Goal: Information Seeking & Learning: Learn about a topic

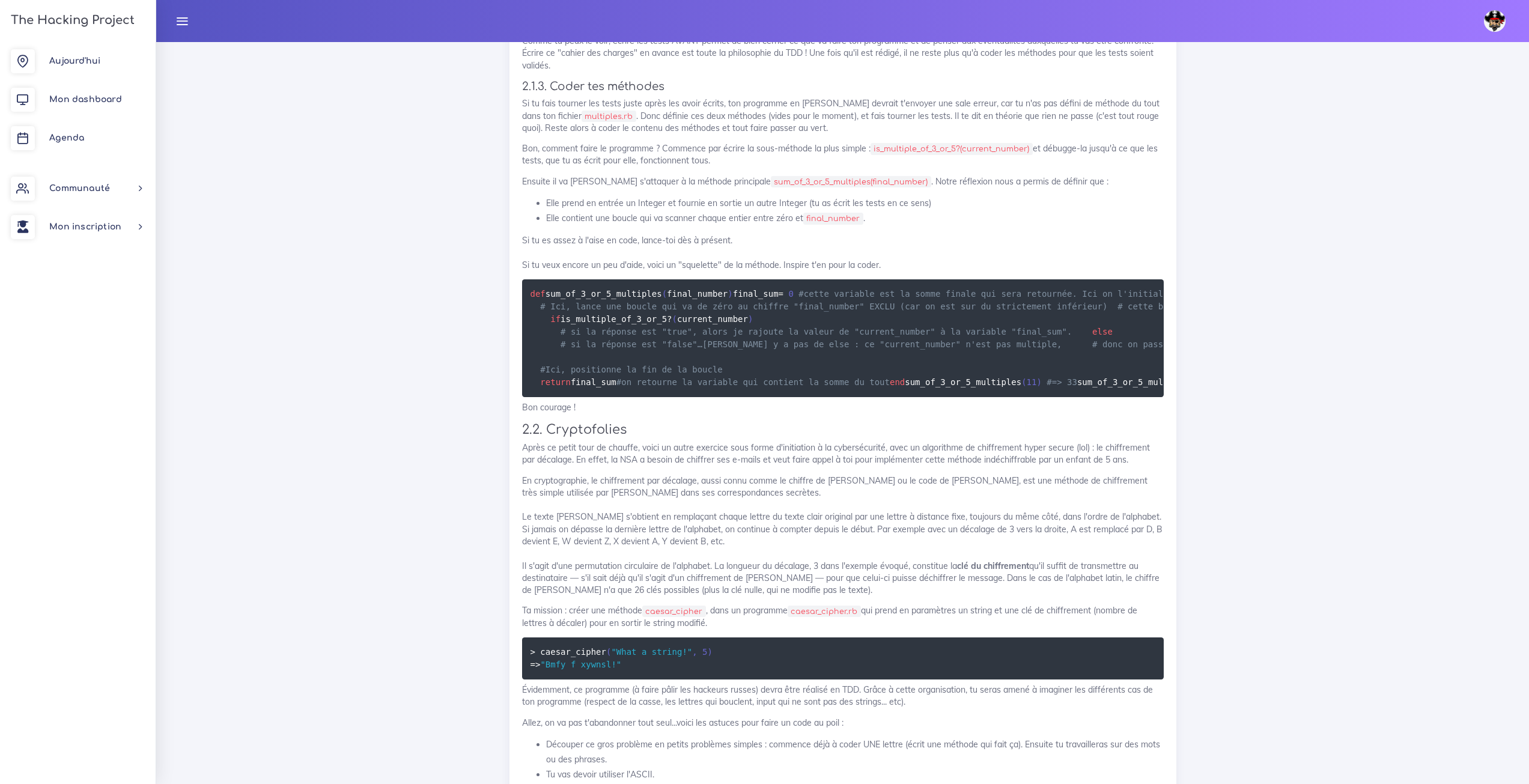
scroll to position [2301, 0]
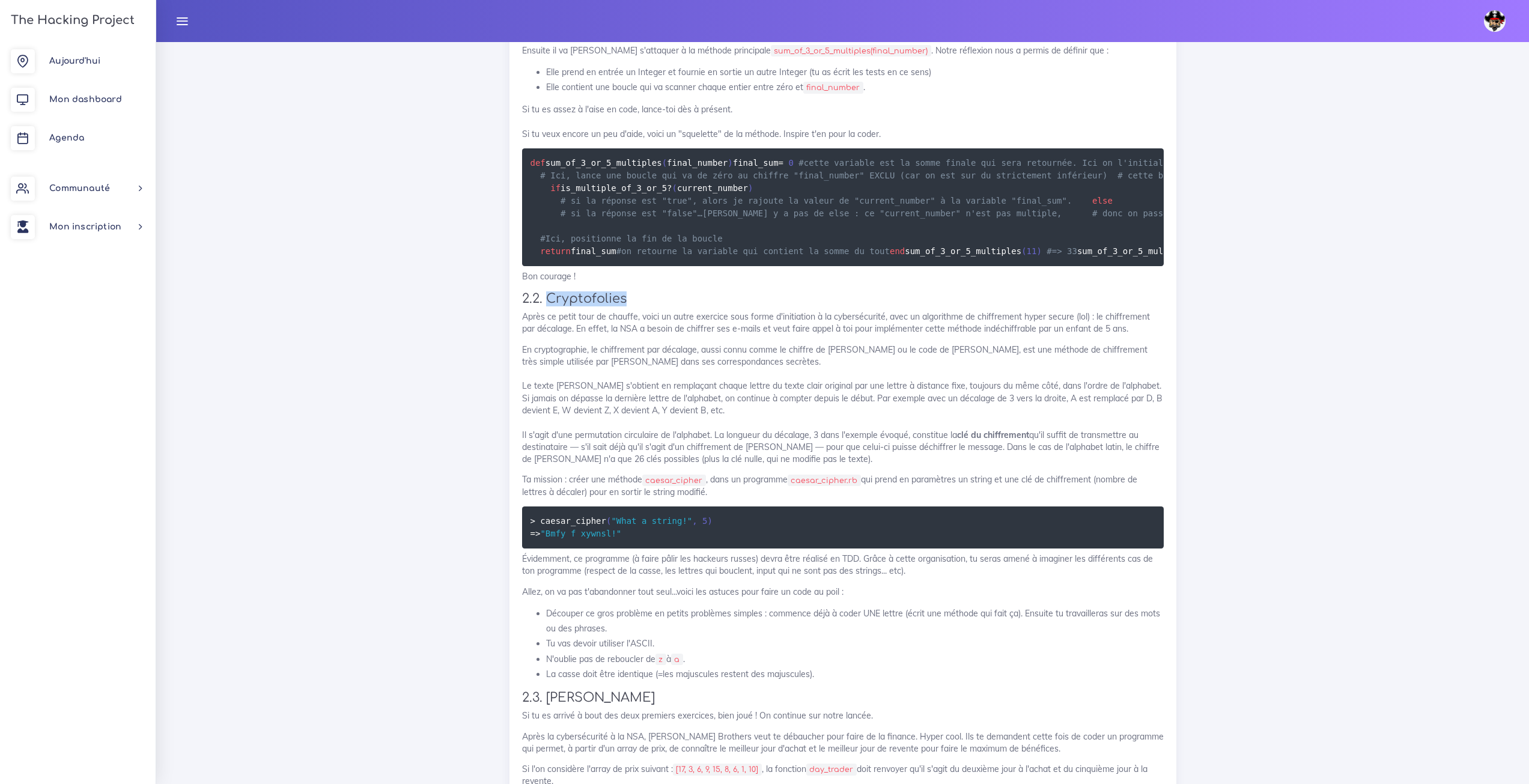
drag, startPoint x: 641, startPoint y: 603, endPoint x: 548, endPoint y: 605, distance: 93.0
click at [548, 307] on h3 "2.2. Cryptofolies" at bounding box center [843, 299] width 642 height 15
copy h3 "Cryptofolies"
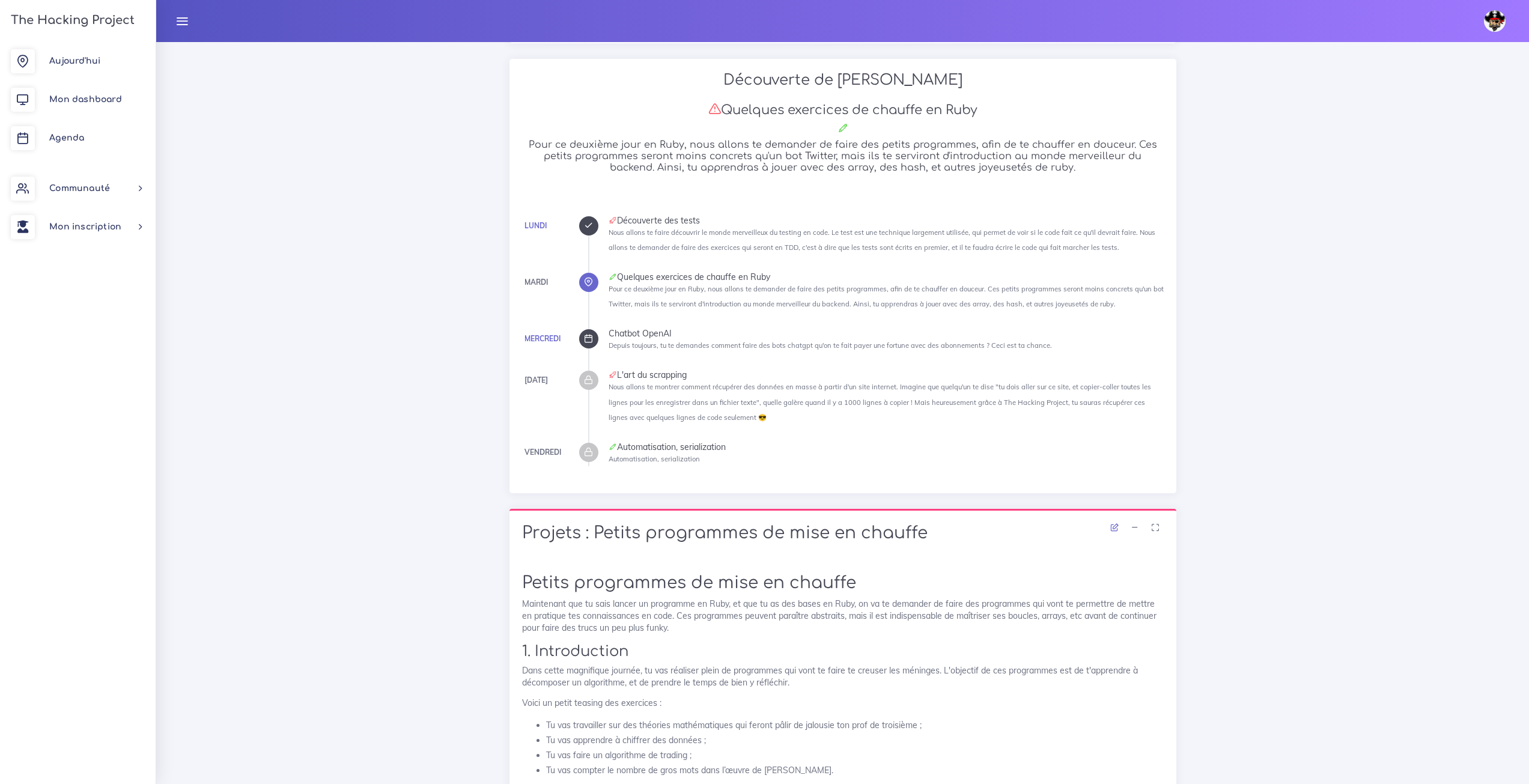
scroll to position [198, 0]
click at [90, 130] on link "Agenda" at bounding box center [78, 138] width 156 height 39
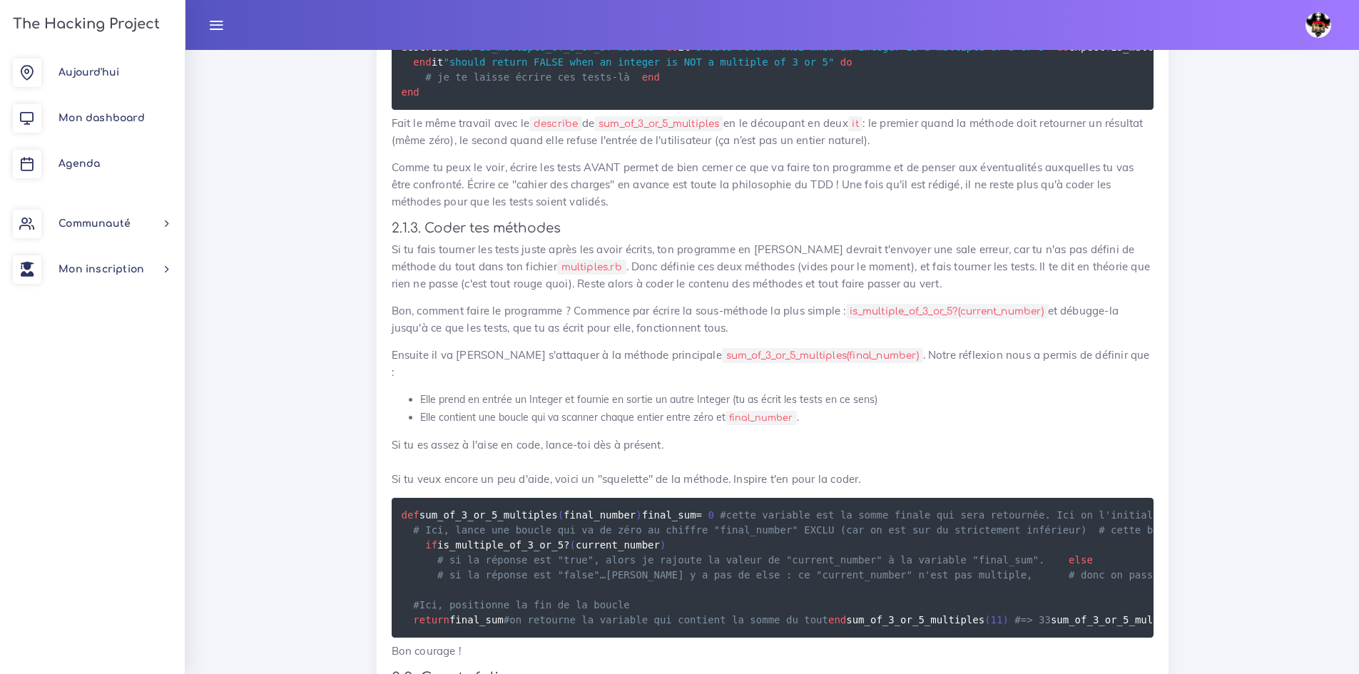
scroll to position [2711, 0]
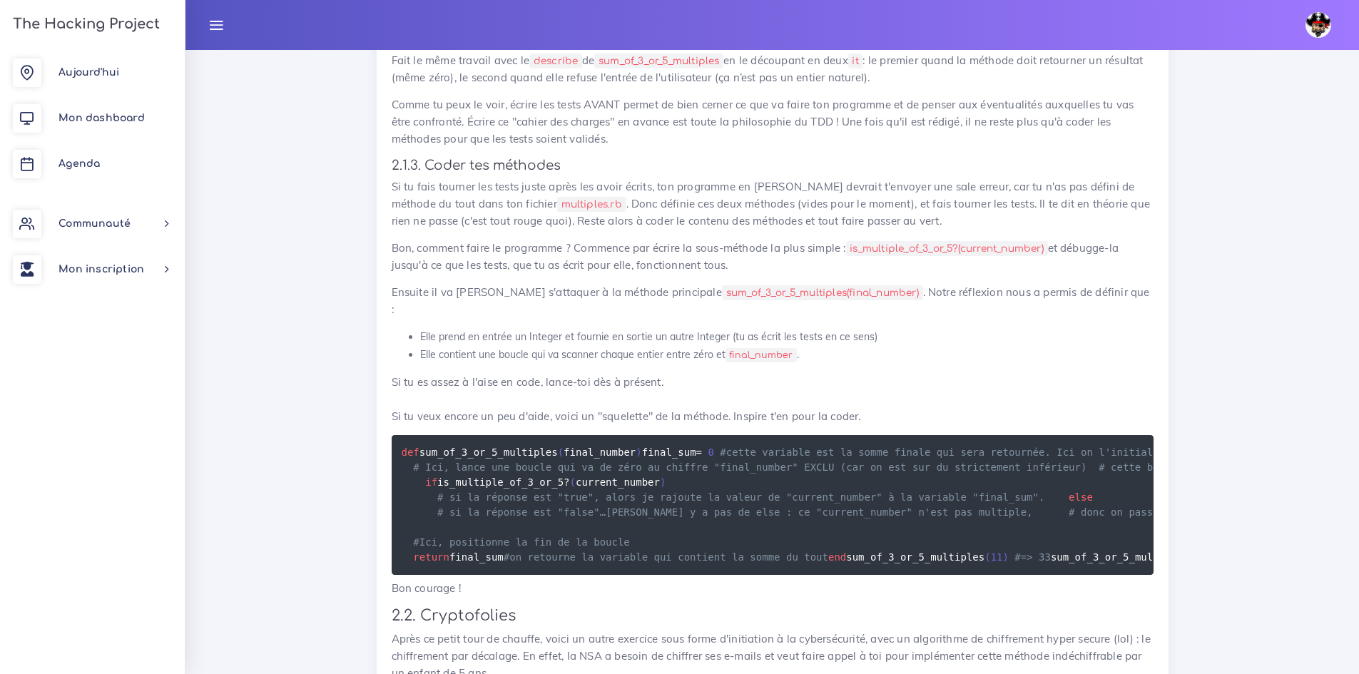
click at [479, 403] on div "Petits programmes de mise en chauffe Maintenant que tu sais lancer un programme…" at bounding box center [773, 84] width 762 height 3745
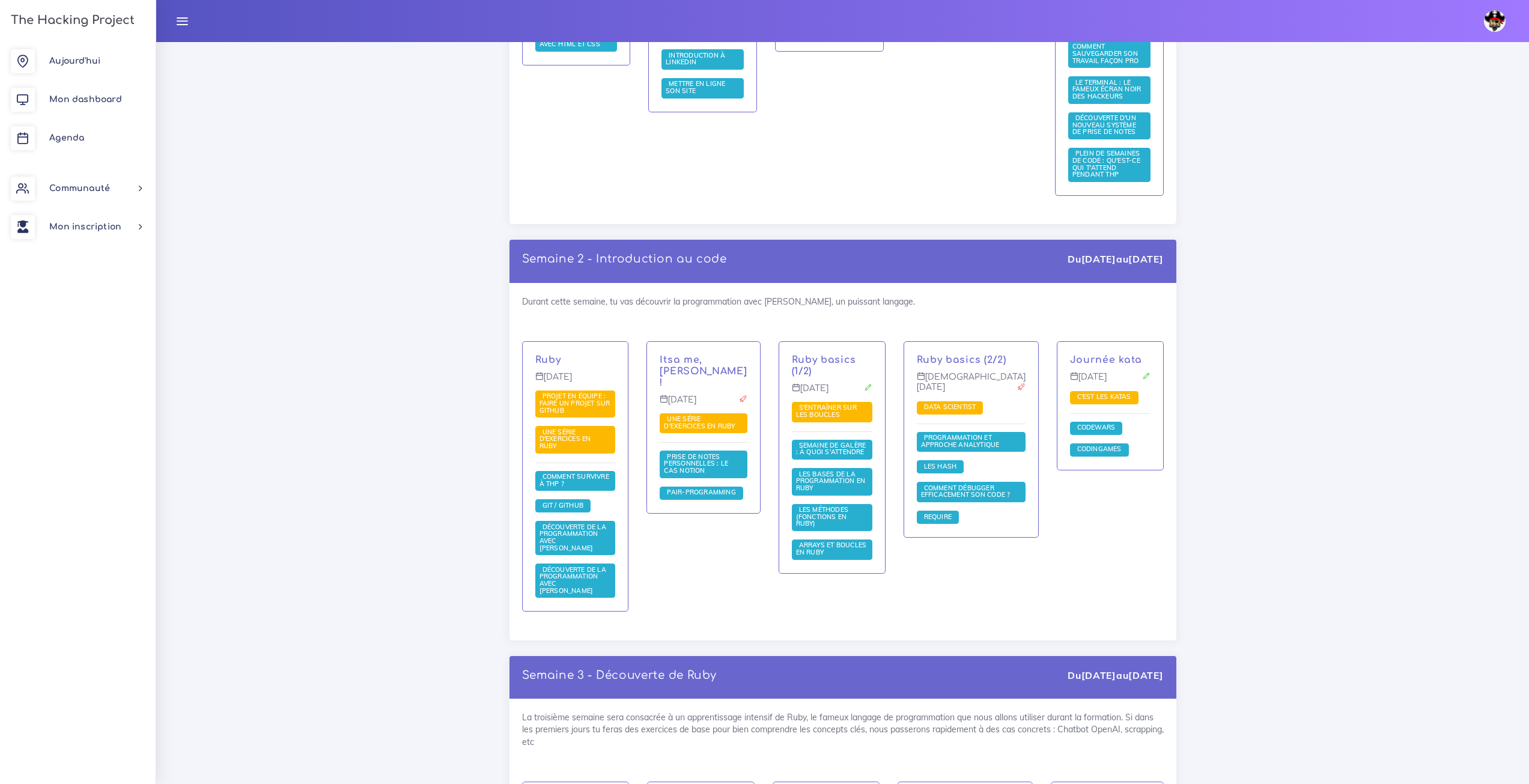
scroll to position [881, 0]
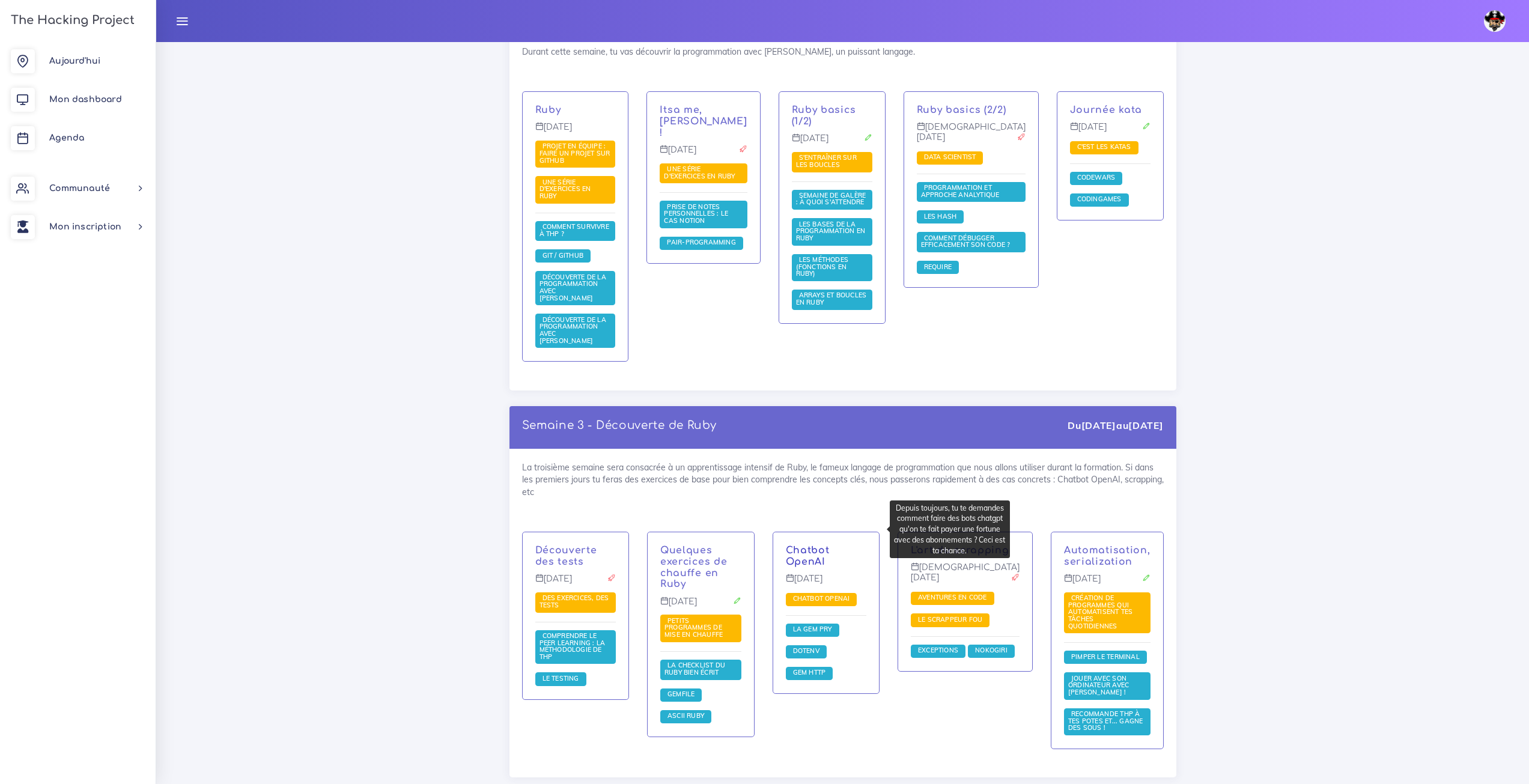
click at [825, 545] on link "Chatbot OpenAI" at bounding box center [808, 556] width 44 height 22
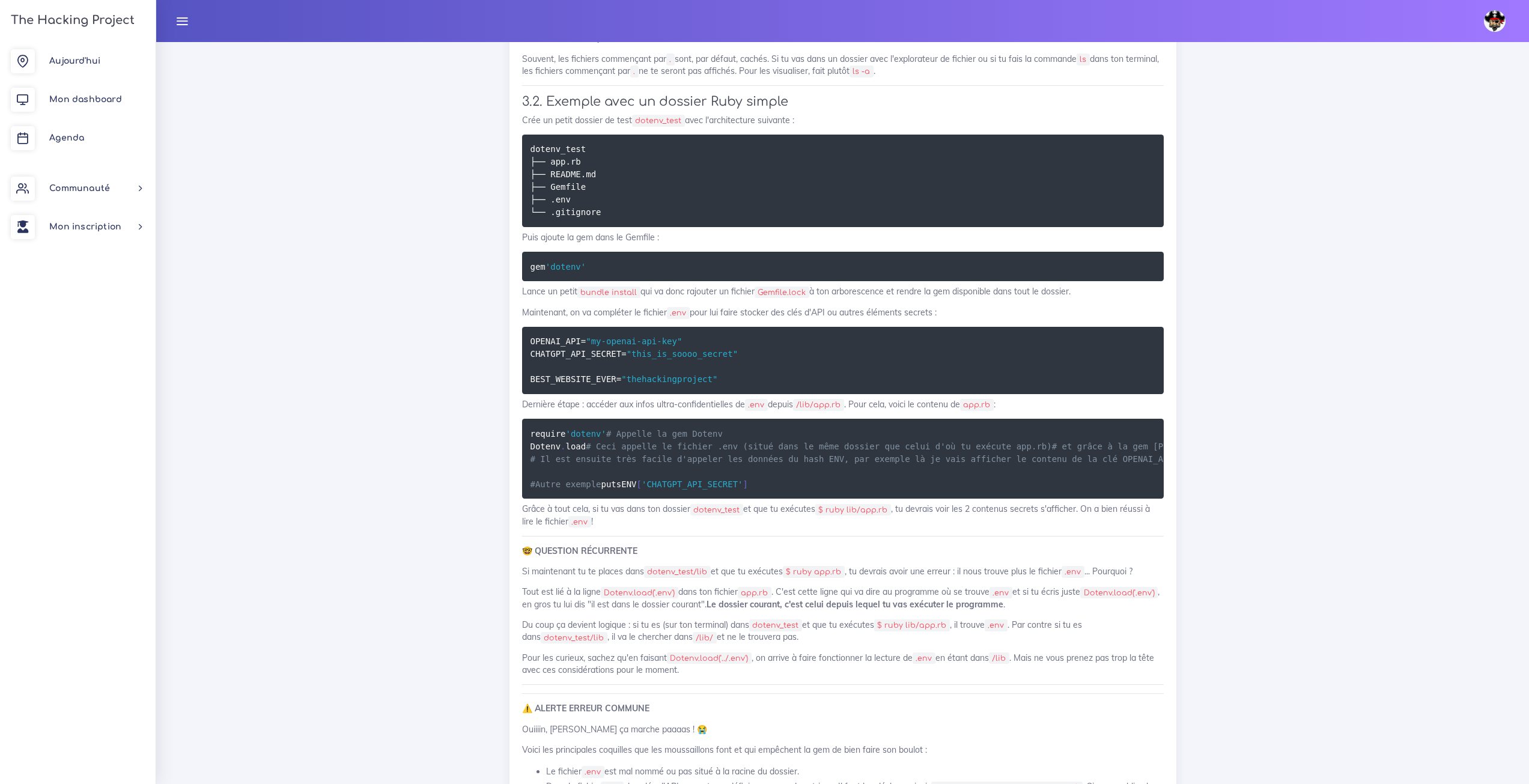
scroll to position [3905, 0]
